Goal: Communication & Community: Answer question/provide support

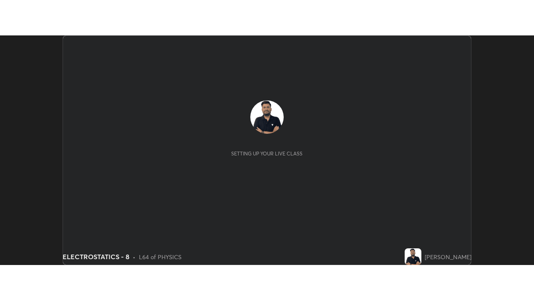
scroll to position [230, 534]
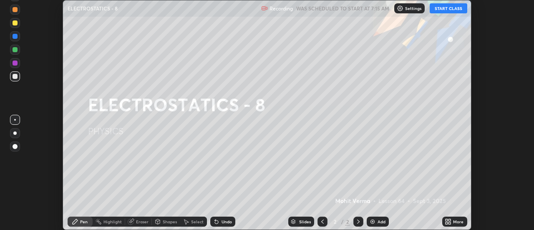
click at [454, 8] on button "START CLASS" at bounding box center [449, 8] width 38 height 10
click at [453, 221] on div "More" at bounding box center [454, 222] width 25 height 10
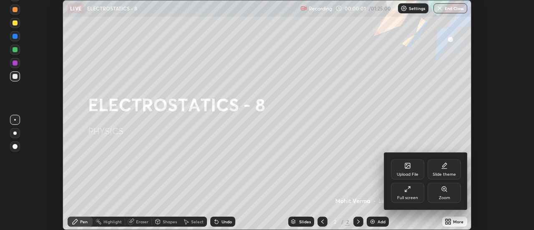
click at [408, 196] on div "Full screen" at bounding box center [407, 198] width 21 height 4
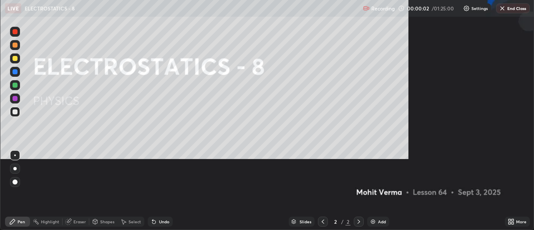
scroll to position [300, 534]
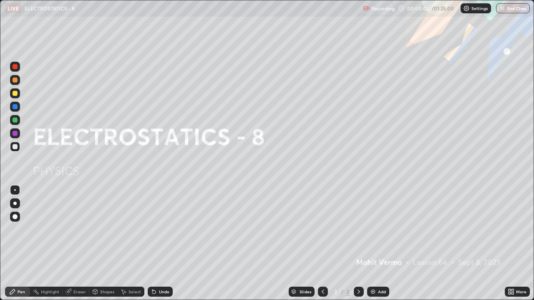
click at [380, 229] on div "Add" at bounding box center [382, 292] width 8 height 4
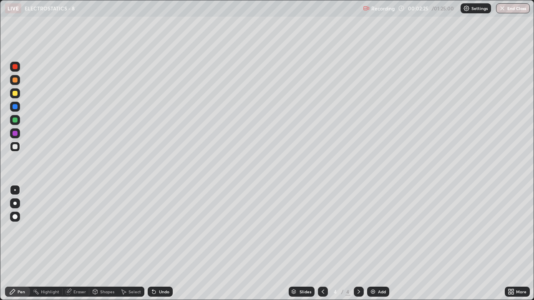
click at [373, 229] on img at bounding box center [373, 292] width 7 height 7
click at [380, 229] on div "Add" at bounding box center [382, 292] width 8 height 4
click at [160, 229] on div "Undo" at bounding box center [164, 292] width 10 height 4
click at [156, 229] on div "Undo" at bounding box center [160, 292] width 25 height 10
click at [157, 229] on div "Undo" at bounding box center [160, 292] width 25 height 10
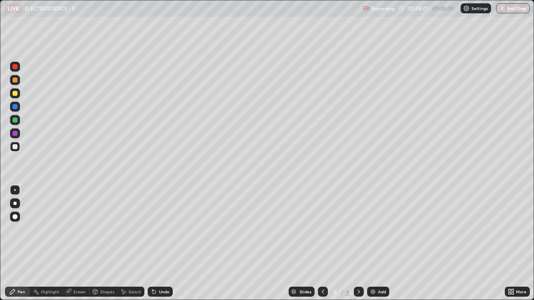
click at [156, 229] on div "Undo" at bounding box center [160, 292] width 25 height 10
click at [156, 229] on icon at bounding box center [154, 292] width 7 height 7
click at [156, 229] on div "Undo" at bounding box center [160, 292] width 25 height 10
click at [155, 229] on div "Undo" at bounding box center [160, 292] width 25 height 10
click at [156, 229] on div "Undo" at bounding box center [160, 292] width 25 height 10
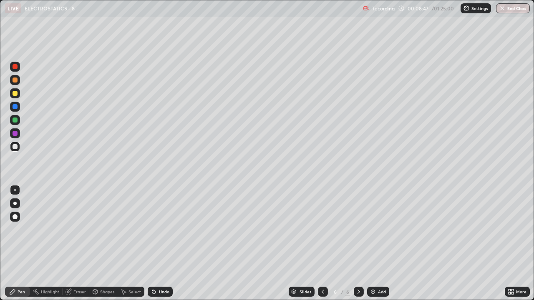
click at [76, 229] on div "Eraser" at bounding box center [79, 292] width 13 height 4
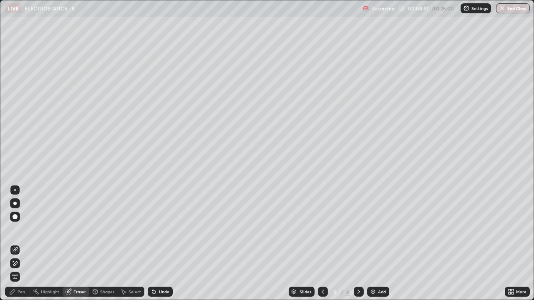
click at [19, 229] on div "Pen" at bounding box center [22, 292] width 8 height 4
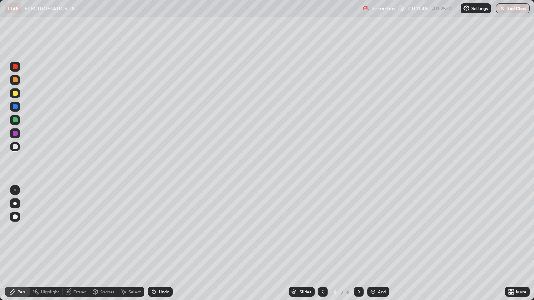
click at [378, 229] on div "Add" at bounding box center [378, 292] width 22 height 10
click at [159, 229] on div "Undo" at bounding box center [164, 292] width 10 height 4
click at [162, 229] on div "Undo" at bounding box center [160, 292] width 25 height 10
click at [378, 229] on div "Add" at bounding box center [382, 292] width 8 height 4
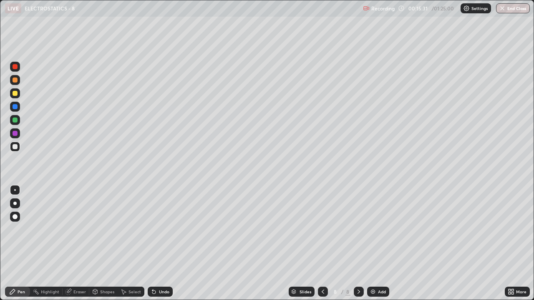
click at [73, 229] on div "Eraser" at bounding box center [79, 292] width 13 height 4
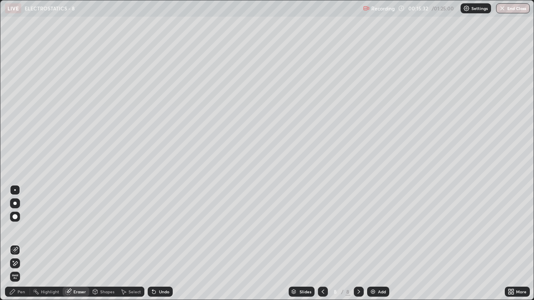
click at [14, 229] on span "Erase all" at bounding box center [14, 277] width 9 height 5
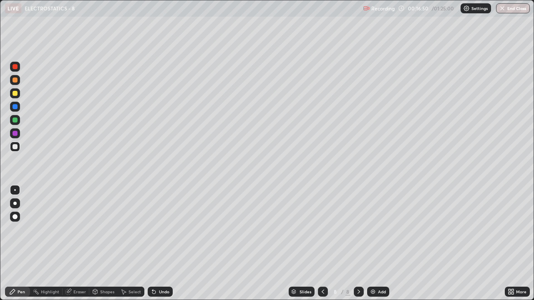
click at [16, 96] on div at bounding box center [15, 93] width 5 height 5
click at [161, 229] on div "Undo" at bounding box center [164, 292] width 10 height 4
click at [383, 229] on div "Add" at bounding box center [382, 292] width 8 height 4
click at [13, 147] on div at bounding box center [15, 146] width 5 height 5
click at [164, 229] on div "Undo" at bounding box center [164, 292] width 10 height 4
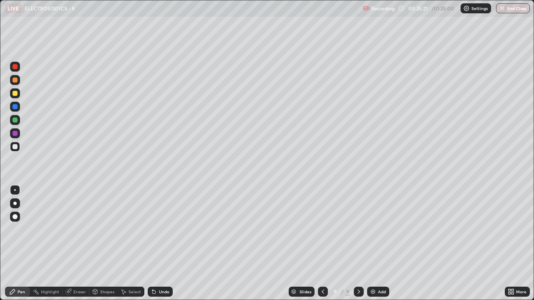
click at [162, 229] on div "Undo" at bounding box center [164, 292] width 10 height 4
click at [384, 229] on div "Add" at bounding box center [382, 292] width 8 height 4
click at [161, 229] on div "Undo" at bounding box center [164, 292] width 10 height 4
click at [162, 229] on div "Undo" at bounding box center [164, 292] width 10 height 4
click at [161, 229] on div "Undo" at bounding box center [160, 292] width 25 height 10
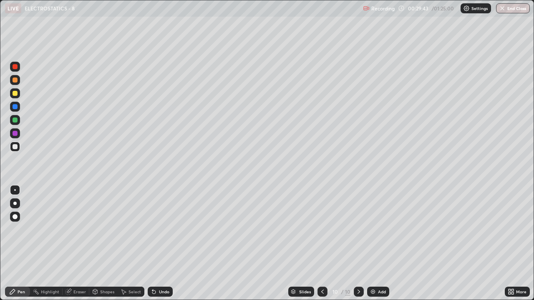
click at [163, 229] on div "Undo" at bounding box center [160, 292] width 25 height 10
click at [166, 229] on div "Undo" at bounding box center [164, 292] width 10 height 4
click at [165, 229] on div "Undo" at bounding box center [160, 292] width 25 height 10
click at [164, 229] on div "Undo" at bounding box center [160, 292] width 25 height 10
click at [163, 229] on div "Undo" at bounding box center [160, 292] width 25 height 10
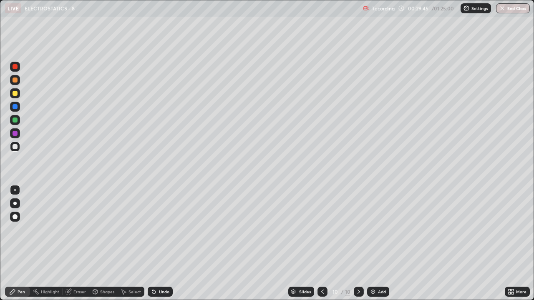
click at [164, 229] on div "Undo" at bounding box center [160, 292] width 25 height 10
click at [166, 229] on div "Undo" at bounding box center [160, 292] width 25 height 10
click at [166, 229] on div "Undo" at bounding box center [164, 292] width 10 height 4
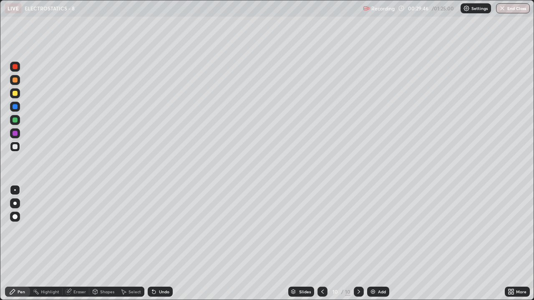
click at [166, 229] on div "Undo" at bounding box center [164, 292] width 10 height 4
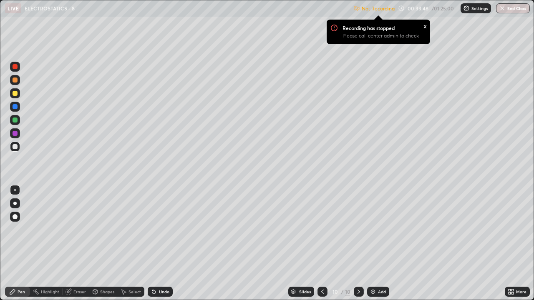
click at [17, 95] on div at bounding box center [15, 93] width 5 height 5
click at [424, 25] on div "x" at bounding box center [424, 25] width 3 height 9
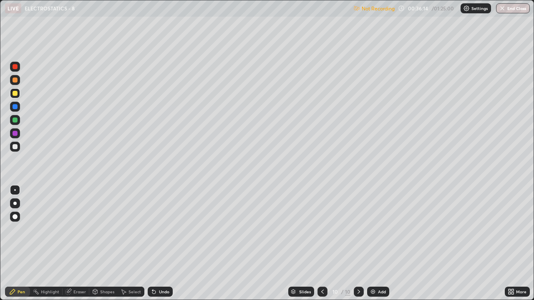
click at [382, 10] on p "Not Recording" at bounding box center [378, 8] width 33 height 6
click at [383, 10] on p "Not Recording" at bounding box center [378, 8] width 33 height 6
click at [510, 229] on icon at bounding box center [510, 293] width 2 height 2
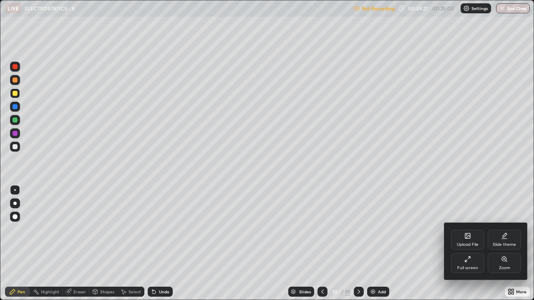
click at [468, 229] on icon at bounding box center [467, 259] width 7 height 7
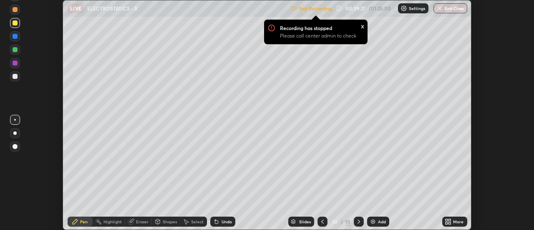
scroll to position [41491, 41186]
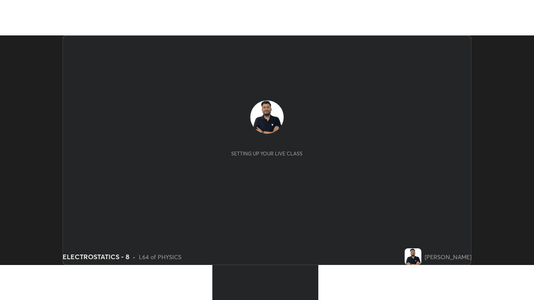
scroll to position [230, 534]
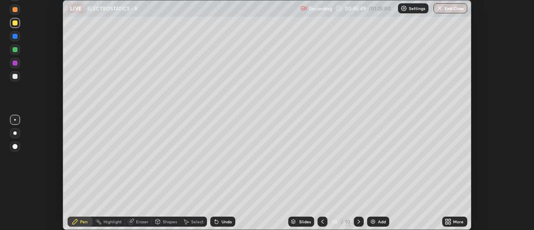
click at [448, 221] on icon at bounding box center [448, 221] width 7 height 7
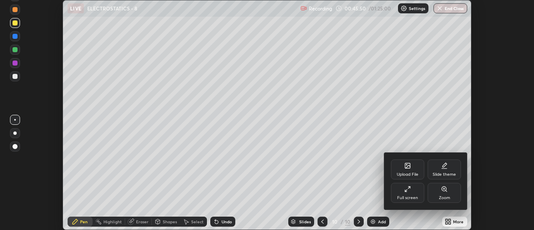
click at [406, 194] on div "Full screen" at bounding box center [407, 193] width 33 height 20
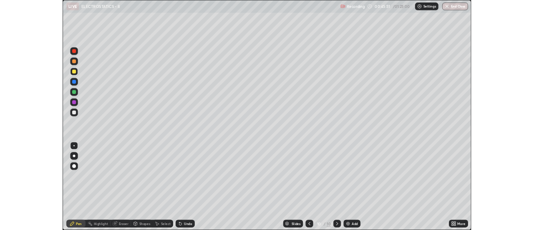
scroll to position [300, 534]
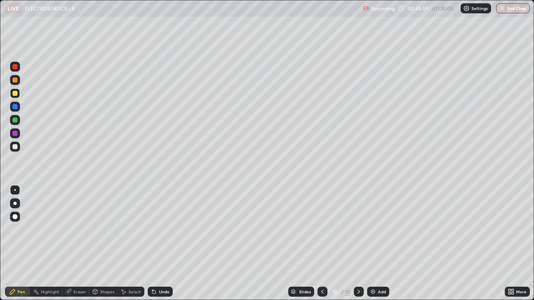
click at [383, 229] on div "Add" at bounding box center [382, 292] width 8 height 4
click at [385, 229] on div "Add" at bounding box center [382, 292] width 8 height 4
click at [17, 146] on div at bounding box center [15, 146] width 5 height 5
click at [380, 229] on div "Add" at bounding box center [382, 292] width 8 height 4
click at [73, 229] on div "Eraser" at bounding box center [76, 292] width 27 height 10
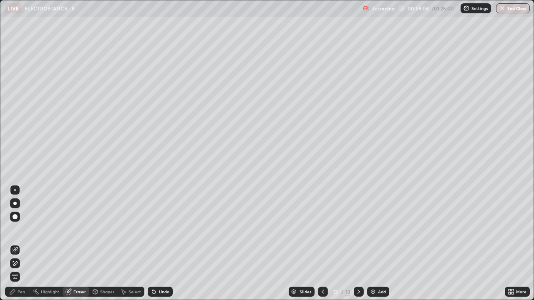
click at [14, 229] on span "Erase all" at bounding box center [14, 277] width 9 height 5
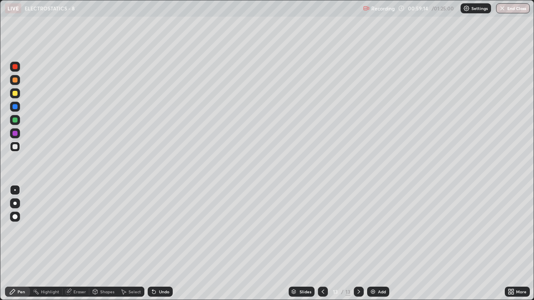
click at [159, 229] on div "Undo" at bounding box center [164, 292] width 10 height 4
click at [157, 229] on div "Undo" at bounding box center [160, 292] width 25 height 10
click at [322, 229] on icon at bounding box center [323, 292] width 7 height 7
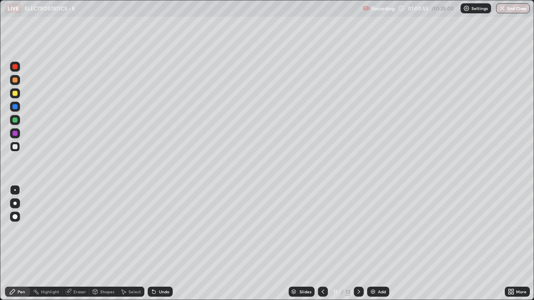
click at [358, 229] on div at bounding box center [359, 292] width 10 height 10
click at [362, 229] on div at bounding box center [359, 292] width 10 height 17
click at [160, 229] on div "Undo" at bounding box center [160, 292] width 25 height 10
click at [75, 229] on div "Eraser" at bounding box center [79, 292] width 13 height 4
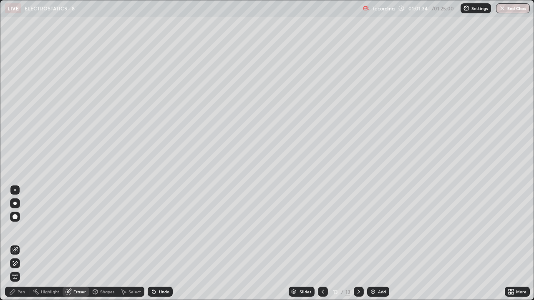
click at [25, 229] on div "Pen" at bounding box center [17, 292] width 25 height 10
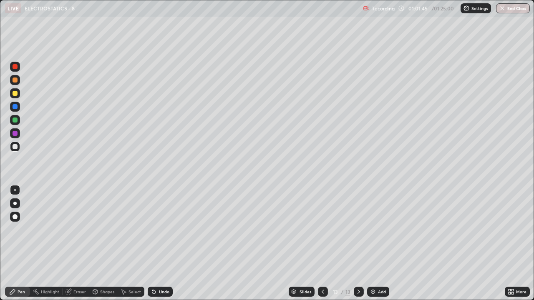
click at [375, 229] on img at bounding box center [373, 292] width 7 height 7
click at [153, 229] on icon at bounding box center [153, 292] width 3 height 3
click at [159, 229] on div "Undo" at bounding box center [164, 292] width 10 height 4
click at [156, 229] on div "Undo" at bounding box center [160, 292] width 25 height 10
click at [160, 229] on div "Undo" at bounding box center [164, 292] width 10 height 4
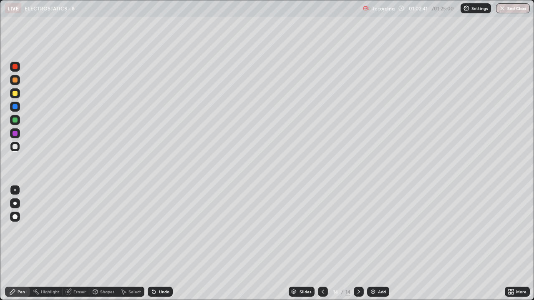
click at [156, 229] on div "Undo" at bounding box center [160, 292] width 25 height 10
click at [160, 229] on div "Undo" at bounding box center [164, 292] width 10 height 4
click at [72, 229] on div "Eraser" at bounding box center [76, 292] width 27 height 10
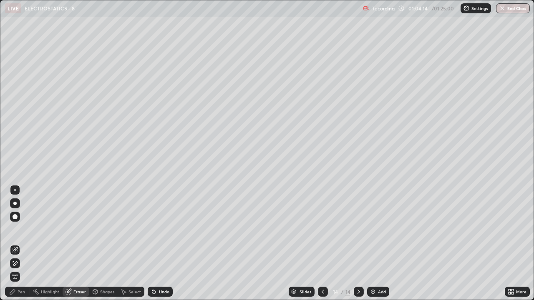
click at [14, 229] on icon at bounding box center [15, 263] width 7 height 7
click at [13, 229] on div "Pen" at bounding box center [17, 292] width 25 height 10
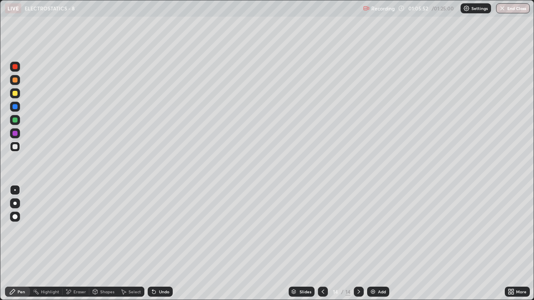
click at [76, 229] on div "Eraser" at bounding box center [79, 292] width 13 height 4
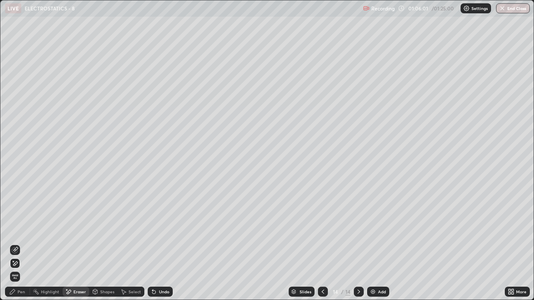
click at [19, 229] on div "Pen" at bounding box center [17, 292] width 25 height 10
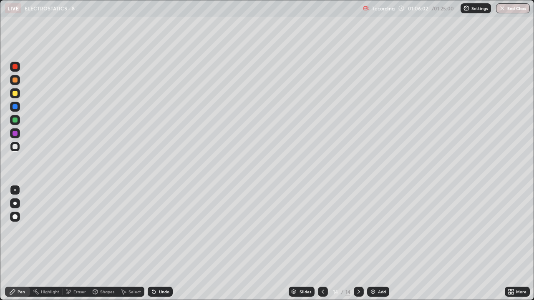
click at [14, 90] on div at bounding box center [15, 93] width 10 height 10
click at [15, 147] on div at bounding box center [15, 146] width 5 height 5
click at [155, 229] on div "Undo" at bounding box center [160, 292] width 25 height 10
click at [166, 229] on div "Undo" at bounding box center [164, 292] width 10 height 4
click at [71, 229] on icon at bounding box center [68, 292] width 7 height 7
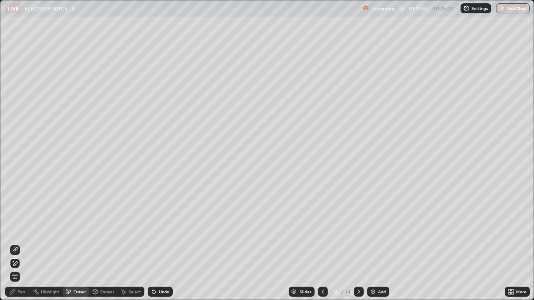
click at [323, 229] on div at bounding box center [323, 292] width 10 height 10
click at [359, 229] on icon at bounding box center [358, 292] width 7 height 7
click at [20, 229] on div "Pen" at bounding box center [17, 292] width 25 height 10
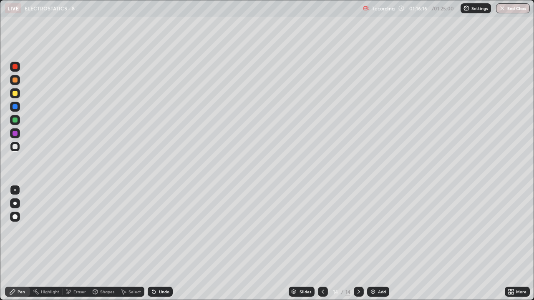
click at [378, 229] on div "Add" at bounding box center [378, 292] width 22 height 10
click at [15, 93] on div at bounding box center [15, 93] width 5 height 5
click at [76, 229] on div "Eraser" at bounding box center [76, 292] width 27 height 10
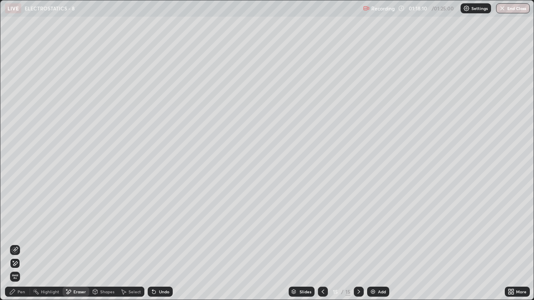
click at [15, 229] on span "Erase all" at bounding box center [14, 277] width 9 height 5
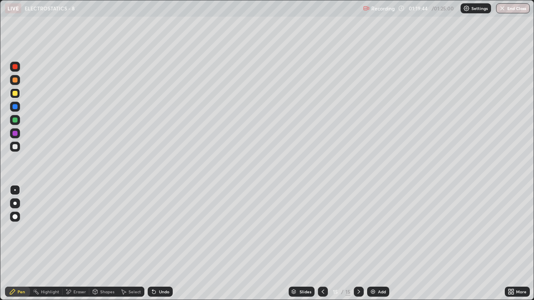
click at [76, 229] on div "Eraser" at bounding box center [79, 292] width 13 height 4
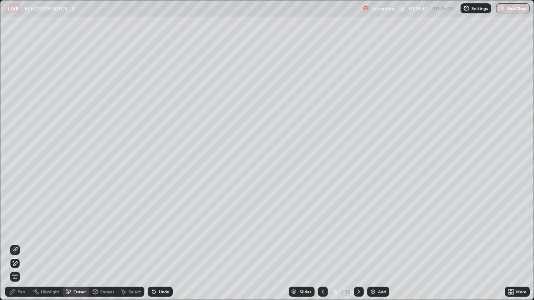
click at [15, 229] on span "Erase all" at bounding box center [14, 277] width 9 height 5
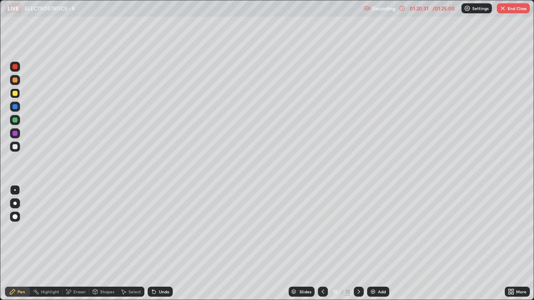
click at [15, 147] on div at bounding box center [15, 146] width 5 height 5
click at [15, 93] on div at bounding box center [15, 93] width 5 height 5
click at [14, 146] on div at bounding box center [15, 146] width 5 height 5
click at [14, 92] on div at bounding box center [15, 93] width 5 height 5
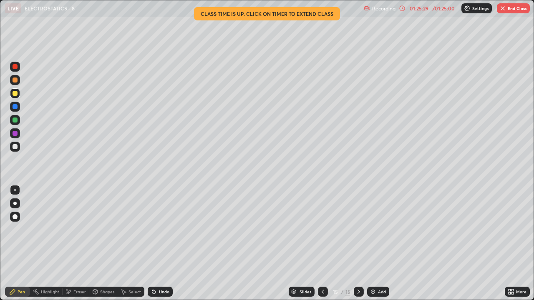
click at [491, 229] on div "Slides 15 / 15 Add" at bounding box center [339, 292] width 332 height 17
click at [463, 229] on div "Slides 15 / 15 Add" at bounding box center [339, 292] width 332 height 17
click at [461, 229] on div "Slides 15 / 15 Add" at bounding box center [339, 292] width 332 height 17
click at [509, 9] on button "End Class" at bounding box center [513, 8] width 33 height 10
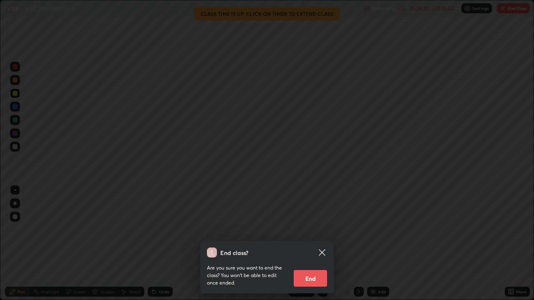
click at [318, 229] on button "End" at bounding box center [310, 278] width 33 height 17
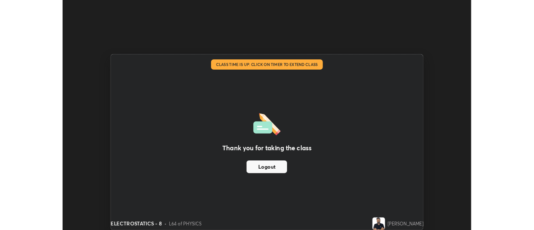
scroll to position [41491, 41186]
